Goal: Task Accomplishment & Management: Complete application form

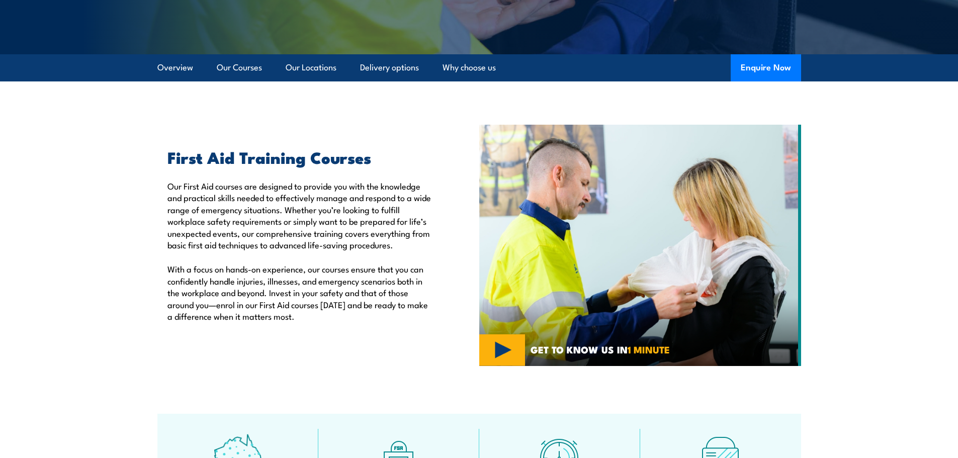
scroll to position [251, 0]
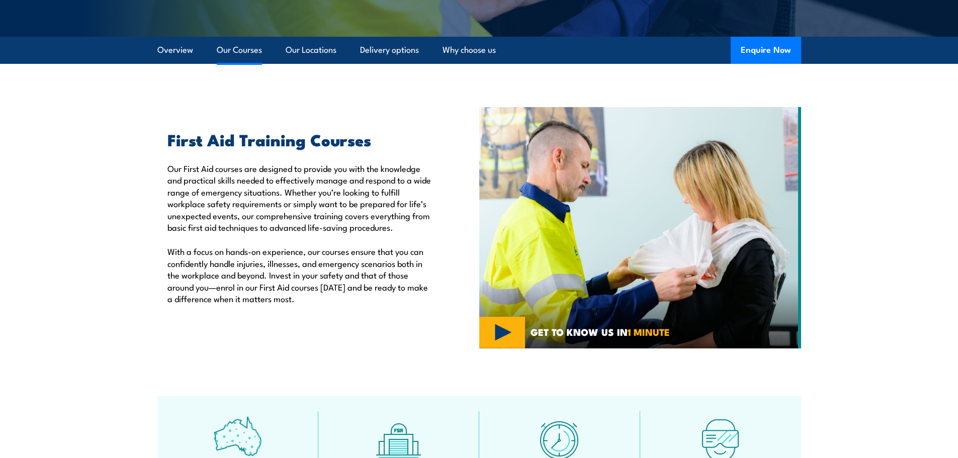
click at [239, 53] on link "Our Courses" at bounding box center [239, 50] width 45 height 27
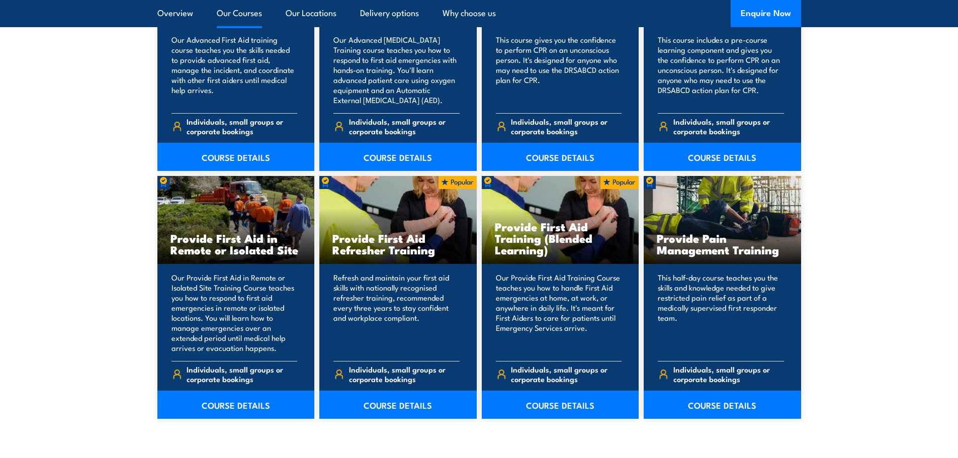
scroll to position [1416, 0]
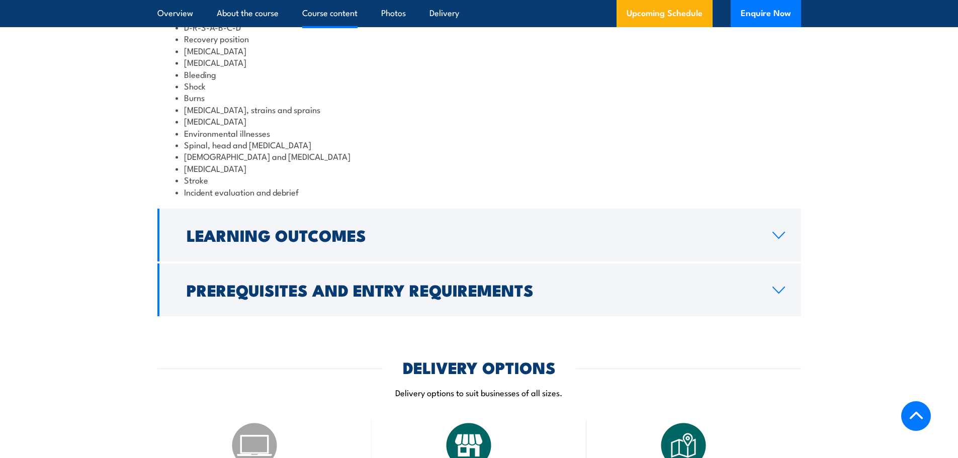
scroll to position [1357, 0]
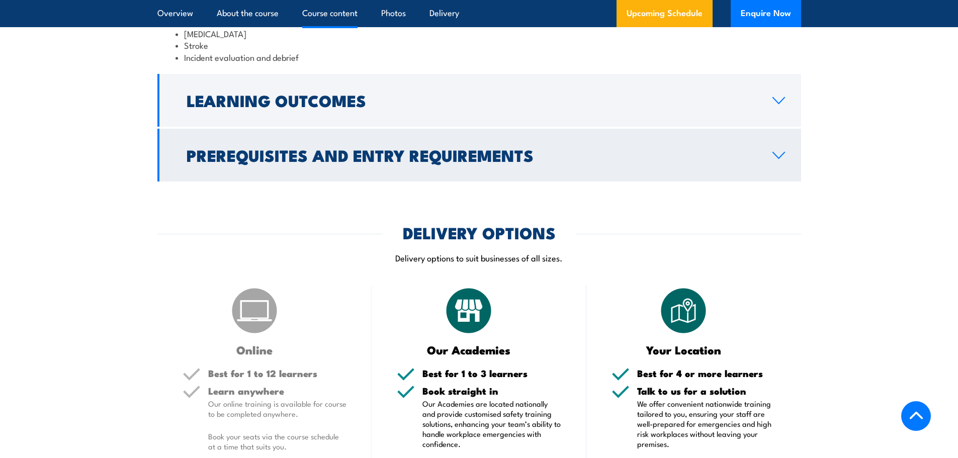
click at [403, 162] on h2 "Prerequisites and Entry Requirements" at bounding box center [471, 155] width 570 height 14
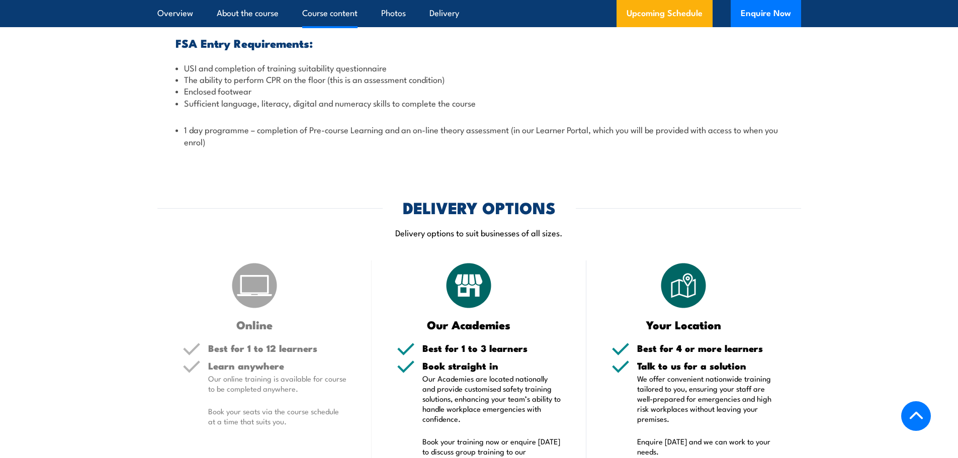
scroll to position [1254, 0]
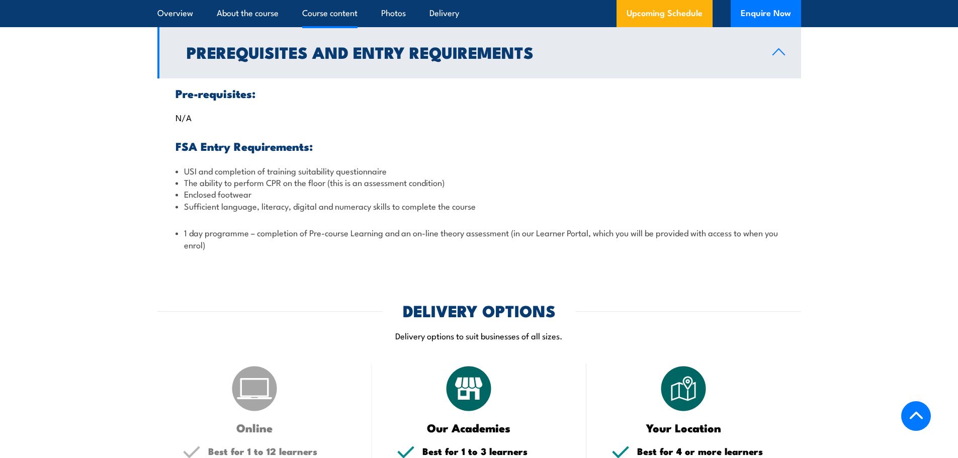
click at [658, 59] on h2 "Prerequisites and Entry Requirements" at bounding box center [471, 52] width 570 height 14
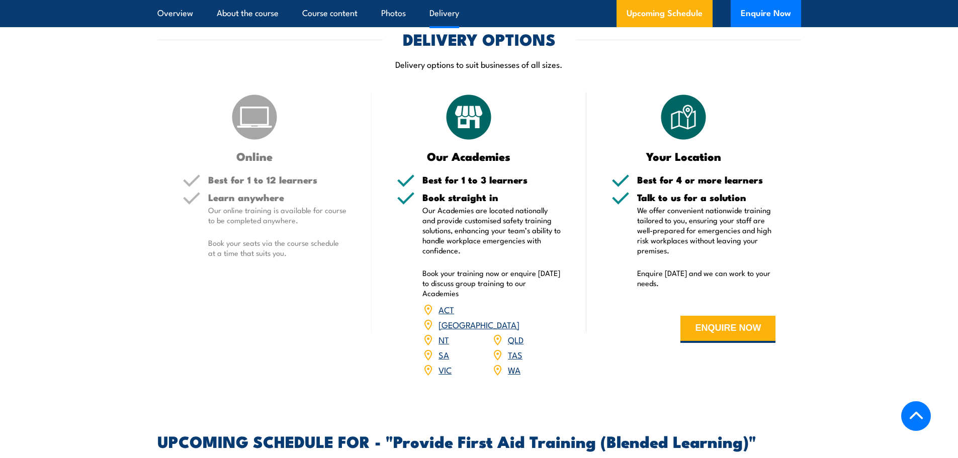
scroll to position [1355, 0]
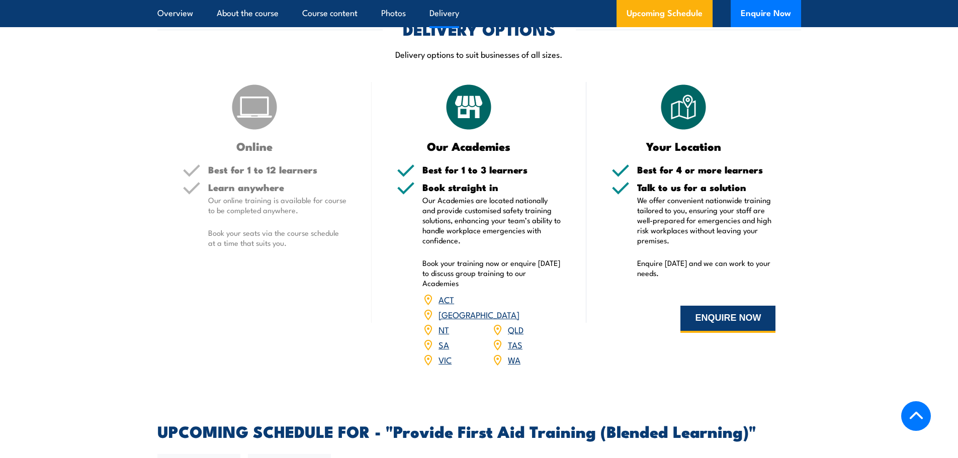
click at [745, 333] on button "ENQUIRE NOW" at bounding box center [727, 319] width 95 height 27
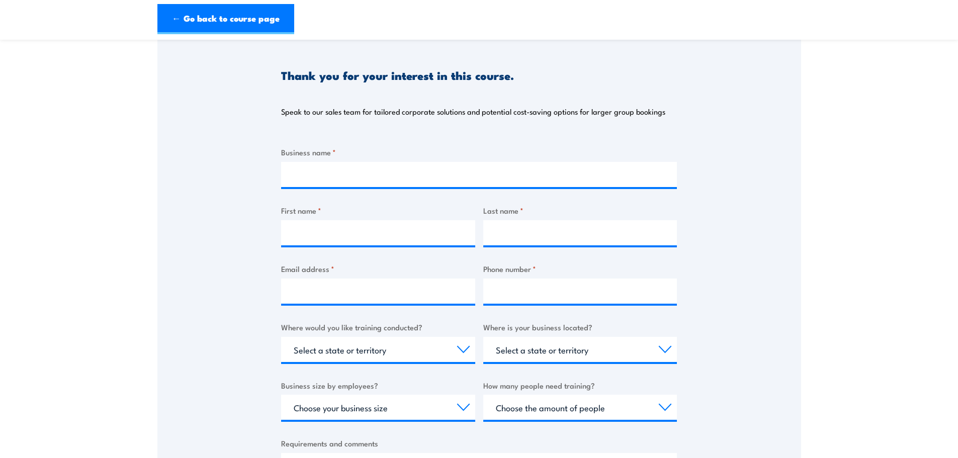
scroll to position [101, 0]
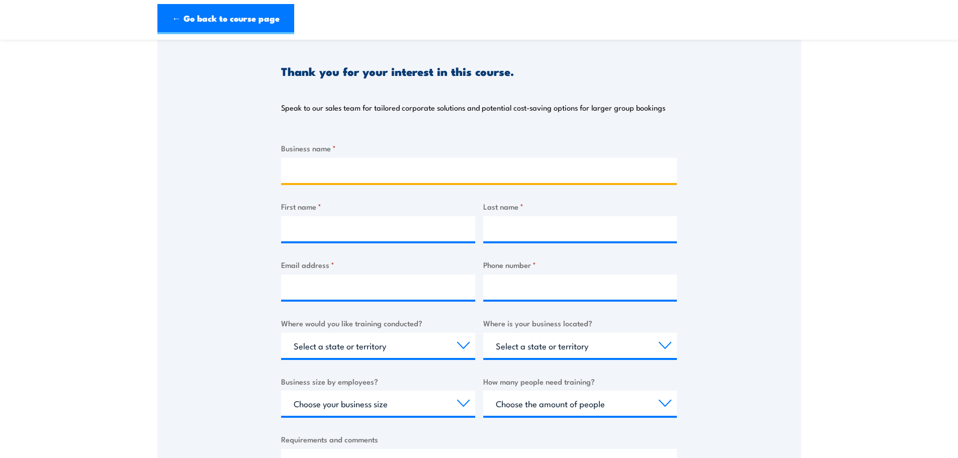
click at [369, 175] on input "Business name *" at bounding box center [479, 170] width 396 height 25
type input "Insurance Claim Rentals"
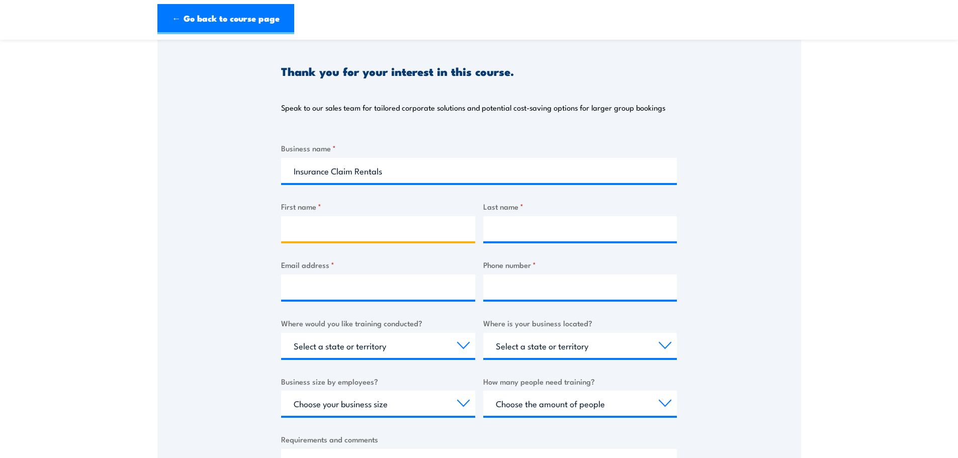
click at [384, 220] on input "First name *" at bounding box center [378, 228] width 194 height 25
type input "Tayla"
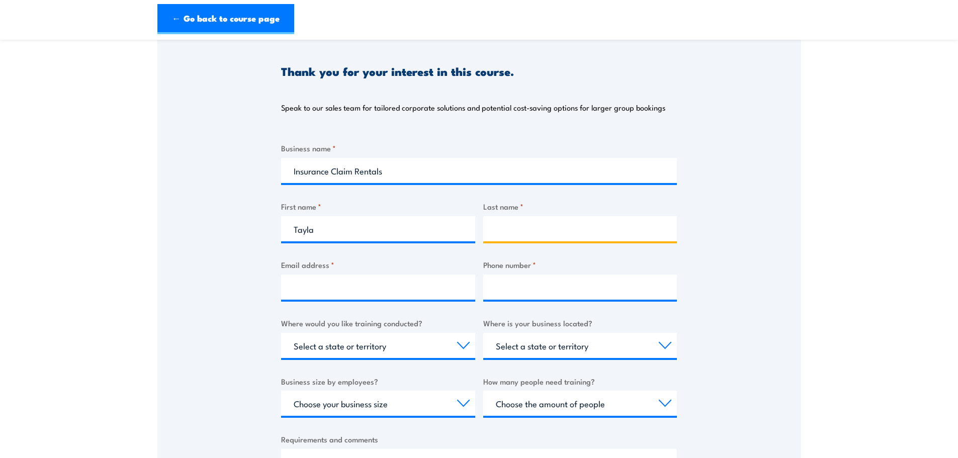
click at [524, 222] on input "Last name *" at bounding box center [580, 228] width 194 height 25
type input "[PERSON_NAME]"
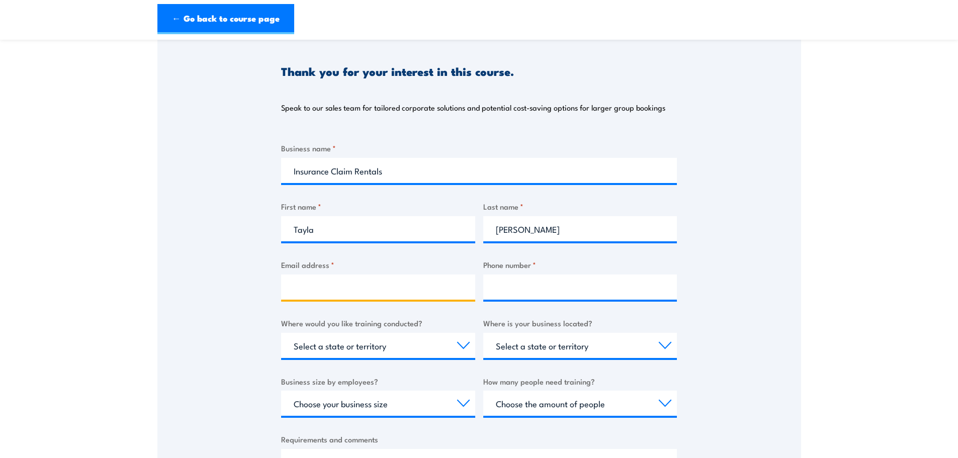
click at [418, 282] on input "Email address *" at bounding box center [378, 286] width 194 height 25
type input "[EMAIL_ADDRESS][DOMAIN_NAME]"
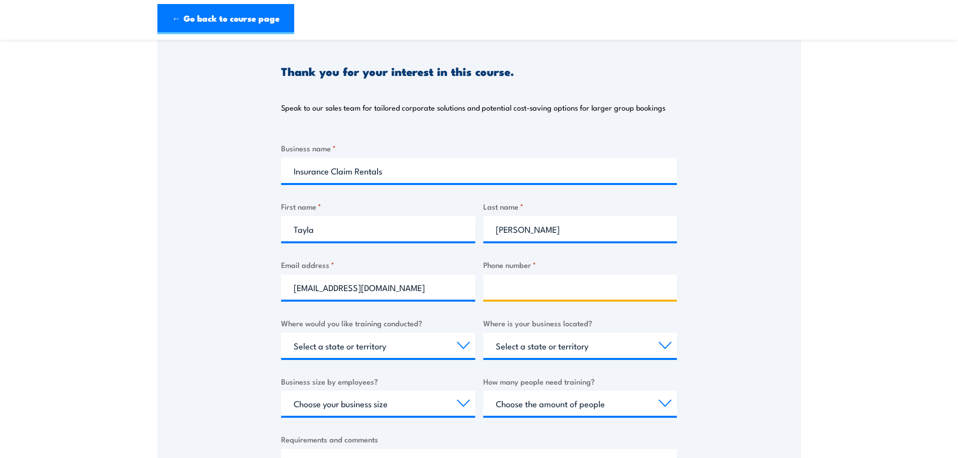
click at [568, 293] on input "Phone number *" at bounding box center [580, 286] width 194 height 25
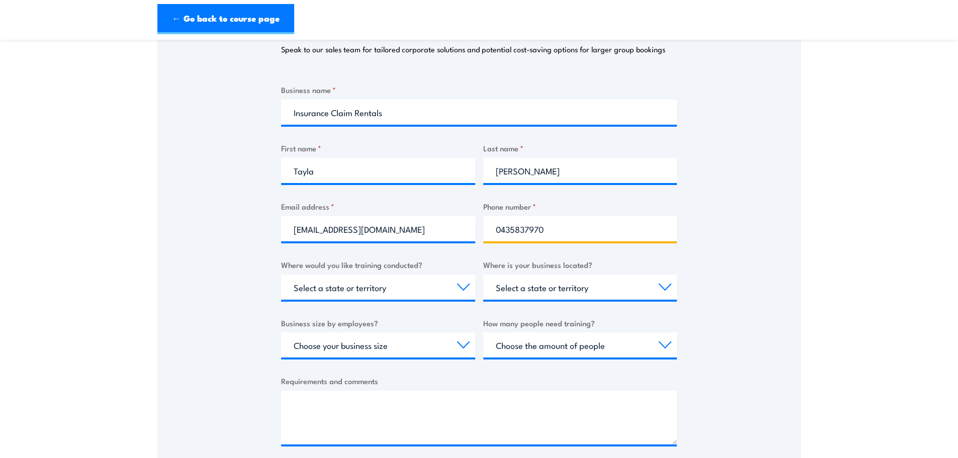
scroll to position [201, 0]
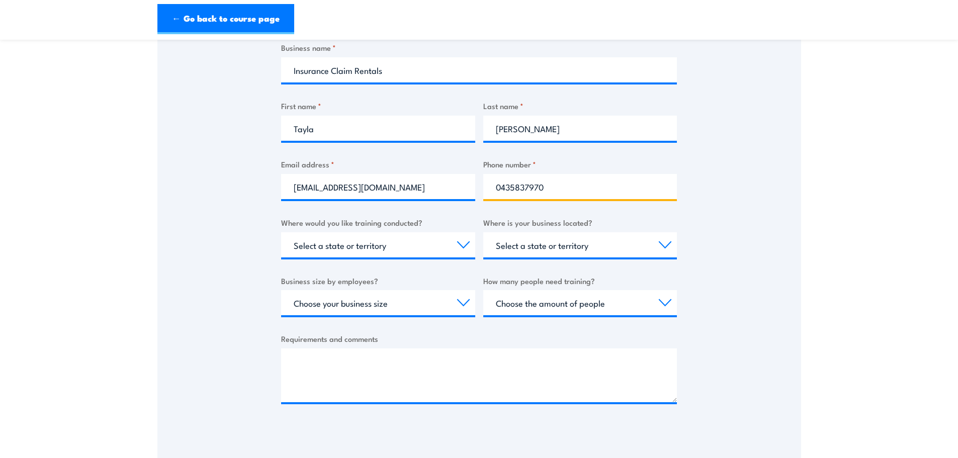
type input "0435837970"
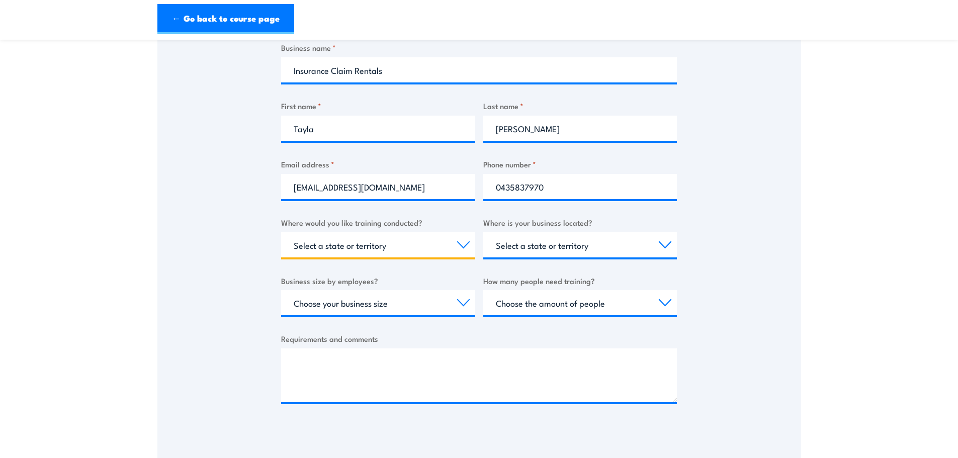
click at [386, 235] on select "Select a state or territory Nationally - multiple locations [GEOGRAPHIC_DATA] […" at bounding box center [378, 244] width 194 height 25
select select "VIC"
click at [281, 232] on select "Select a state or territory Nationally - multiple locations [GEOGRAPHIC_DATA] […" at bounding box center [378, 244] width 194 height 25
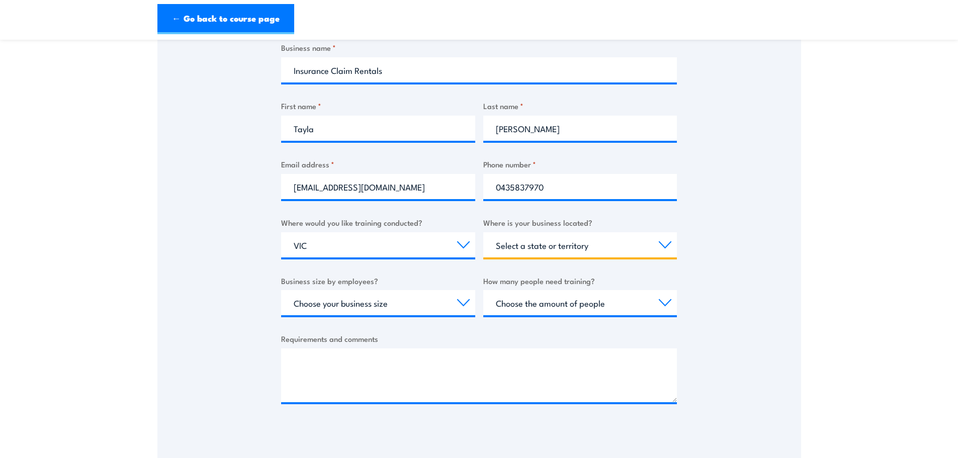
click at [522, 249] on select "Select a state or territory [GEOGRAPHIC_DATA] [GEOGRAPHIC_DATA] [GEOGRAPHIC_DAT…" at bounding box center [580, 244] width 194 height 25
select select "SA"
click at [483, 232] on select "Select a state or territory [GEOGRAPHIC_DATA] [GEOGRAPHIC_DATA] [GEOGRAPHIC_DAT…" at bounding box center [580, 244] width 194 height 25
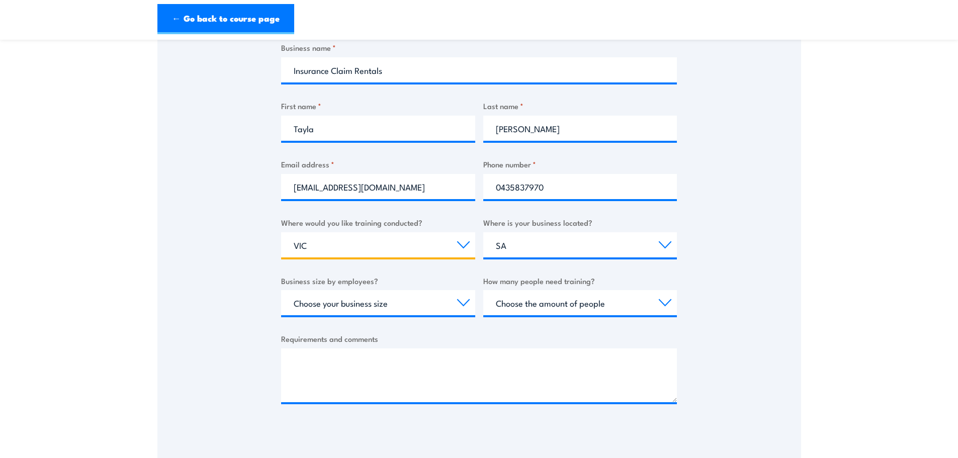
click at [366, 240] on select "Select a state or territory Nationally - multiple locations [GEOGRAPHIC_DATA] […" at bounding box center [378, 244] width 194 height 25
select select "SA"
click at [281, 232] on select "Select a state or territory Nationally - multiple locations [GEOGRAPHIC_DATA] […" at bounding box center [378, 244] width 194 height 25
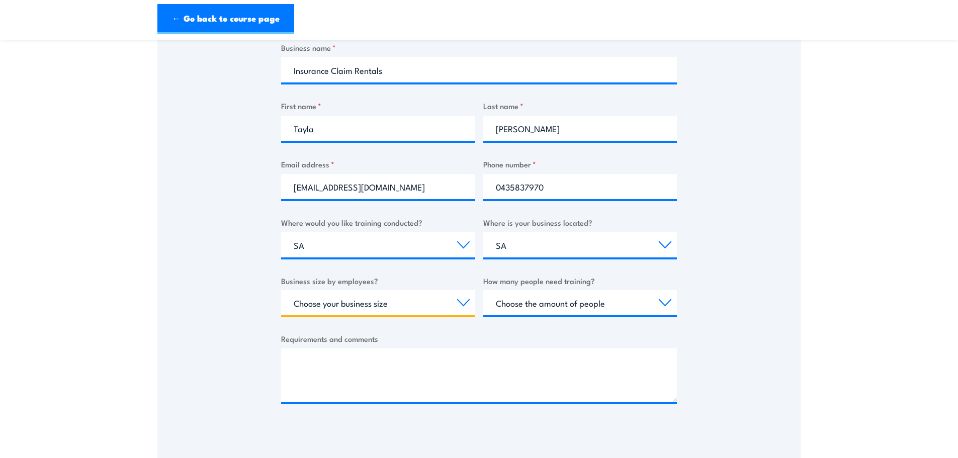
click at [338, 308] on select "Choose your business size 1 to 19 20 to 199 200+" at bounding box center [378, 302] width 194 height 25
select select "1 to 19"
click at [281, 290] on select "Choose your business size 1 to 19 20 to 199 200+" at bounding box center [378, 302] width 194 height 25
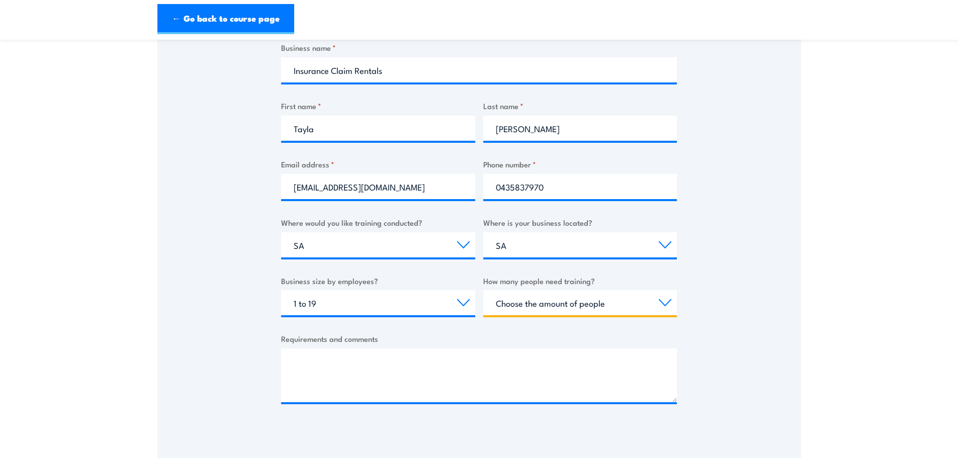
click at [551, 304] on select "Choose the amount of people 1 to 4 5 to 19 20+" at bounding box center [580, 302] width 194 height 25
select select "5 to 19"
click at [483, 290] on select "Choose the amount of people 1 to 4 5 to 19 20+" at bounding box center [580, 302] width 194 height 25
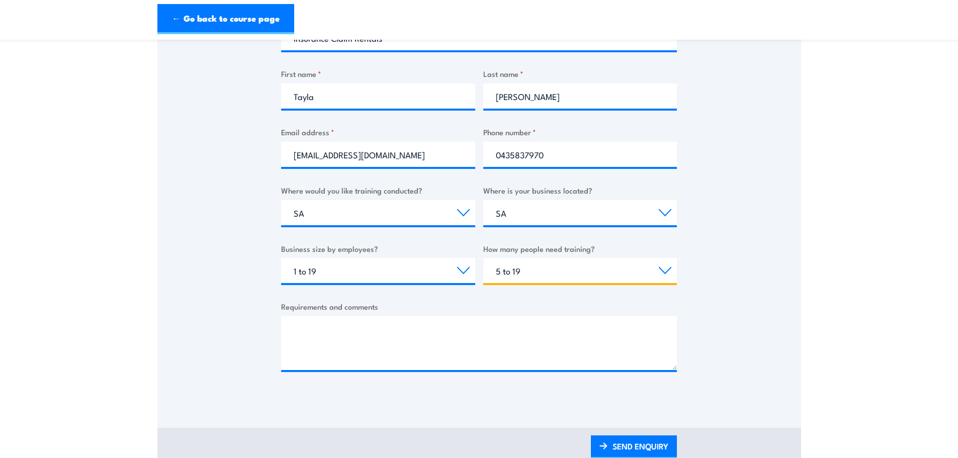
scroll to position [251, 0]
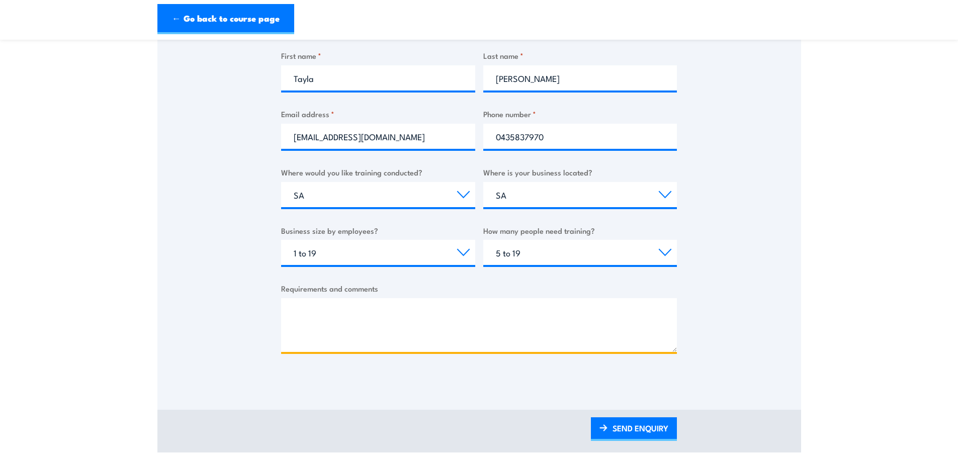
click at [546, 338] on textarea "Requirements and comments" at bounding box center [479, 325] width 396 height 54
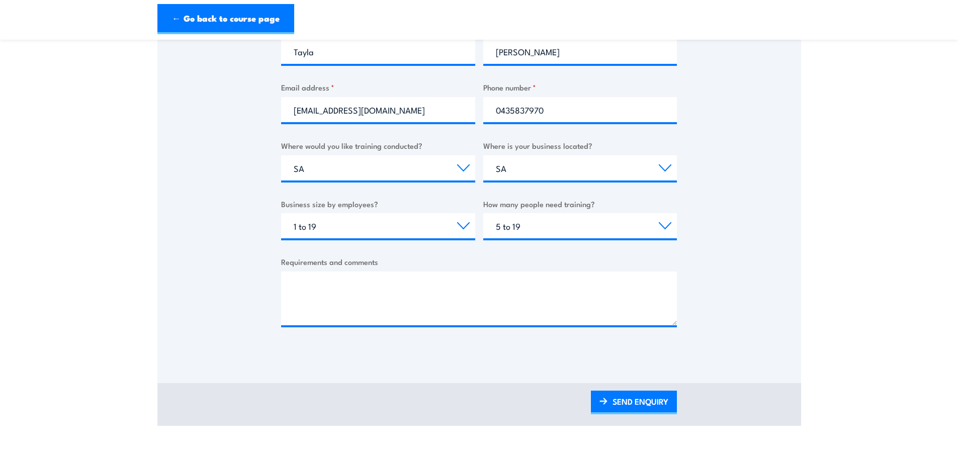
scroll to position [302, 0]
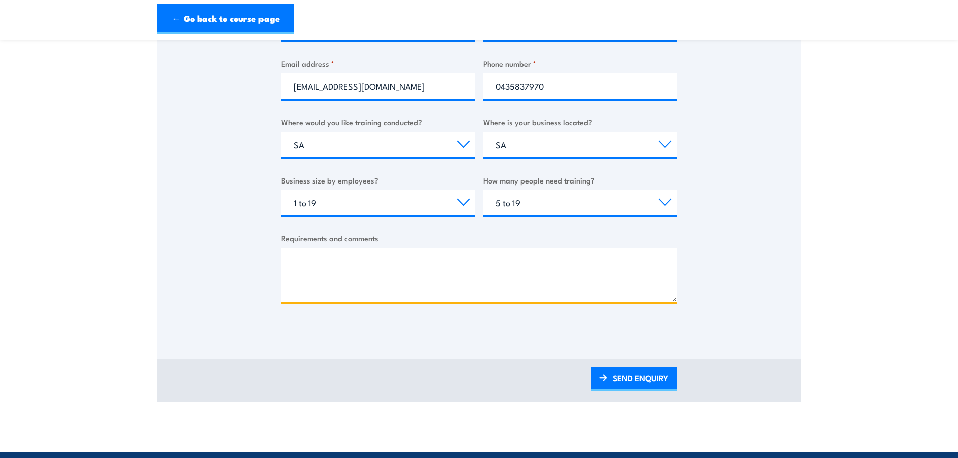
click at [388, 261] on textarea "Requirements and comments" at bounding box center [479, 275] width 396 height 54
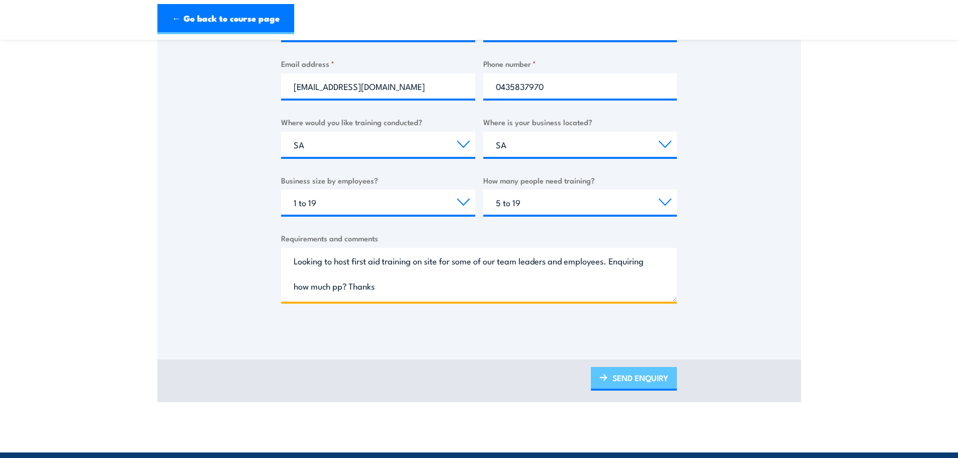
type textarea "Looking to host first aid training on site for some of our team leaders and emp…"
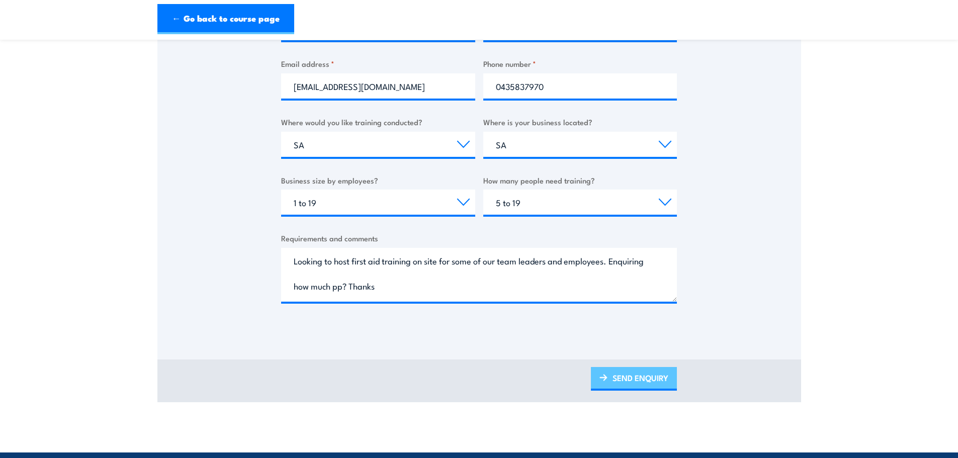
click at [617, 378] on link "SEND ENQUIRY" at bounding box center [634, 379] width 86 height 24
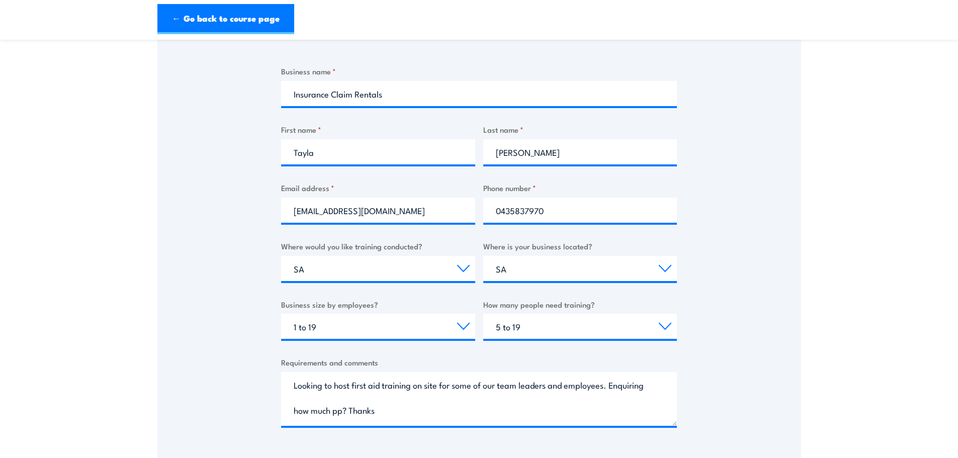
scroll to position [352, 0]
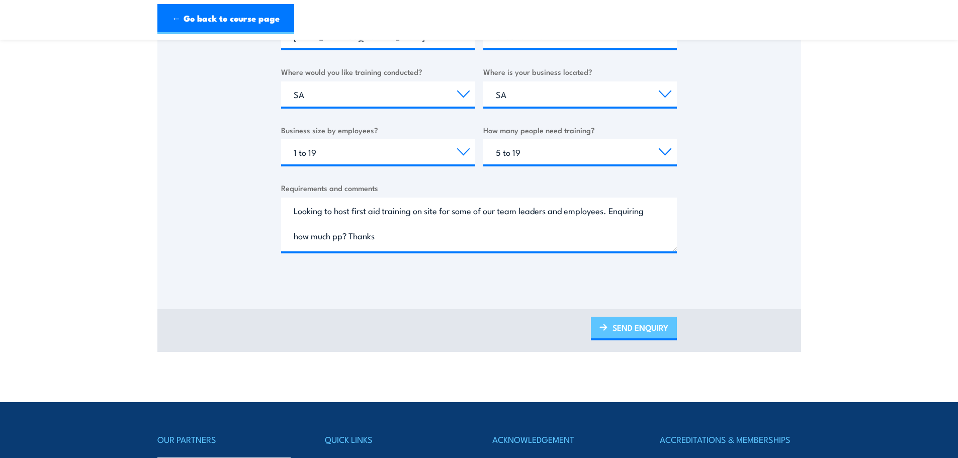
click at [625, 321] on link "SEND ENQUIRY" at bounding box center [634, 329] width 86 height 24
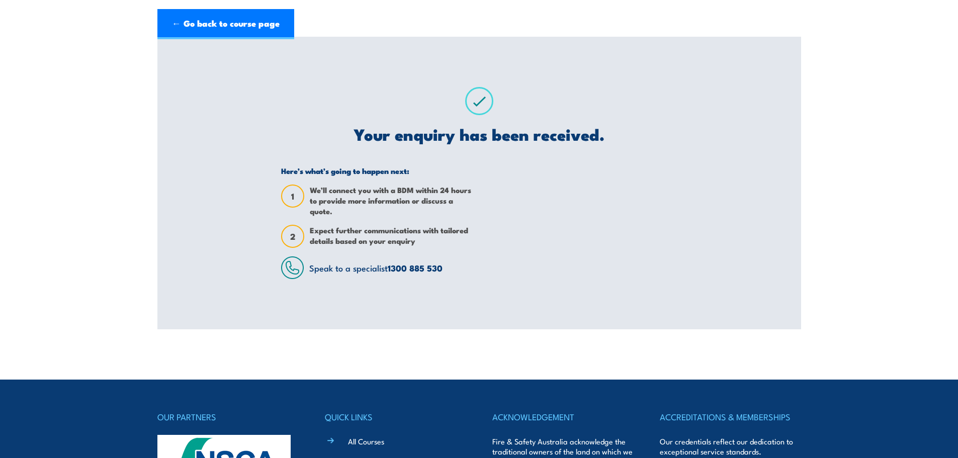
scroll to position [0, 0]
